Goal: Find specific page/section: Find specific page/section

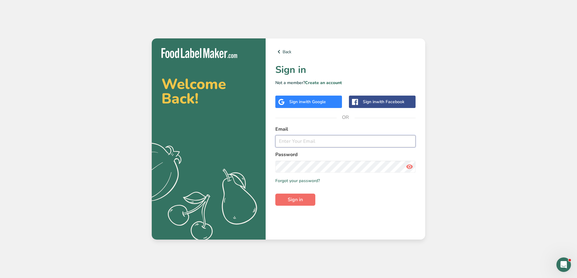
type input "[EMAIL_ADDRESS][DOMAIN_NAME]"
click at [299, 199] on span "Sign in" at bounding box center [295, 199] width 15 height 7
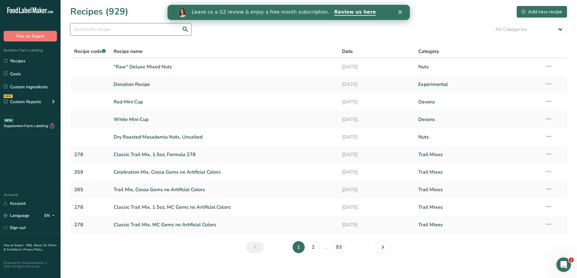
click at [142, 28] on input "text" at bounding box center [130, 29] width 121 height 12
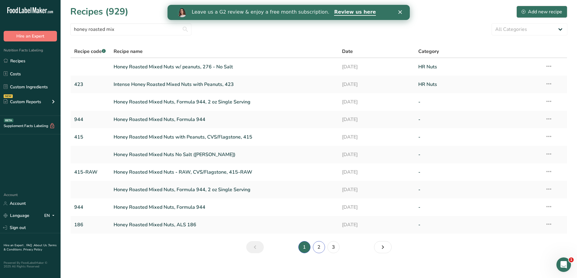
click at [318, 248] on link "2" at bounding box center [319, 247] width 12 height 12
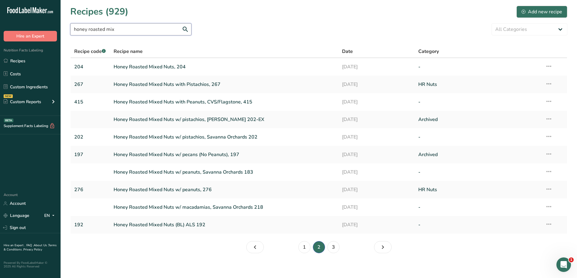
click at [131, 29] on input "honey roasted mix" at bounding box center [130, 29] width 121 height 12
drag, startPoint x: 131, startPoint y: 29, endPoint x: 65, endPoint y: 24, distance: 66.5
click at [65, 24] on section "Recipes (929) Add new recipe honey roasted mix All Categories Archived Baked Go…" at bounding box center [319, 131] width 516 height 263
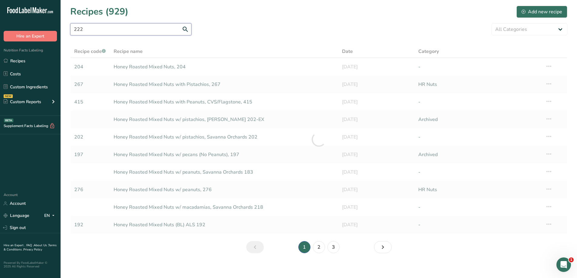
type input "222"
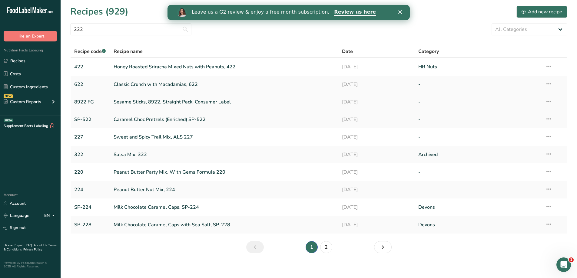
click at [310, 106] on link "Sesame Sticks, 8922, Straight Pack, Consumer Label" at bounding box center [224, 102] width 221 height 13
